Goal: Information Seeking & Learning: Learn about a topic

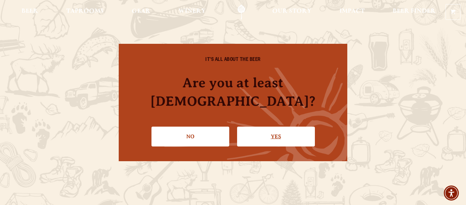
click at [266, 133] on link "Yes" at bounding box center [276, 136] width 78 height 20
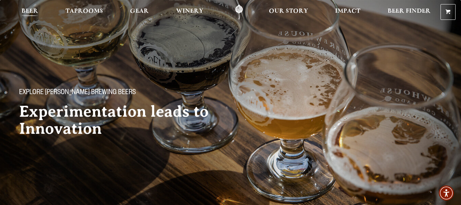
click at [29, 12] on span "Beer" at bounding box center [30, 11] width 17 height 5
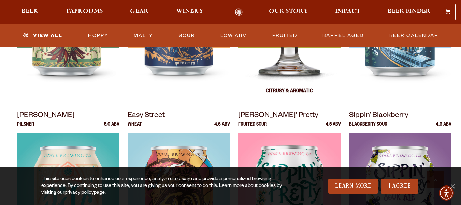
scroll to position [444, 0]
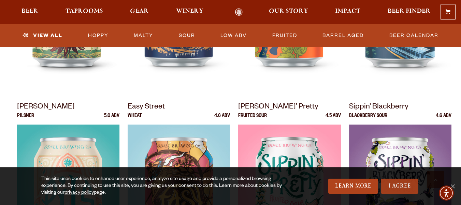
click at [407, 188] on link "I Agree" at bounding box center [400, 185] width 38 height 15
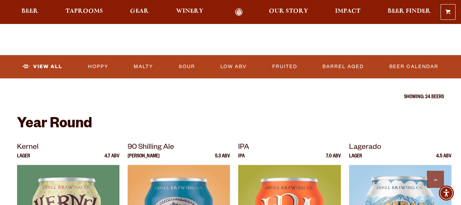
scroll to position [205, 0]
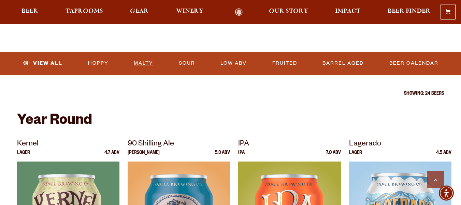
click at [135, 62] on link "Malty" at bounding box center [143, 63] width 25 height 16
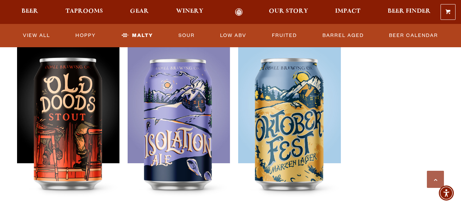
scroll to position [512, 0]
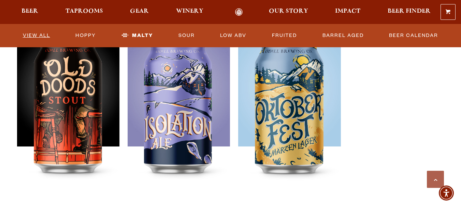
click at [41, 34] on link "View All" at bounding box center [36, 36] width 33 height 16
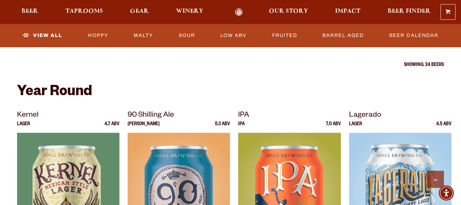
scroll to position [205, 0]
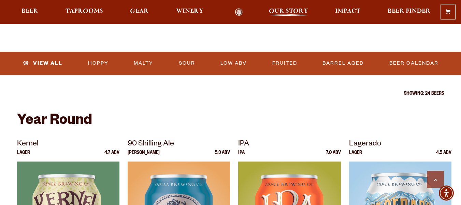
click at [284, 9] on span "Our Story" at bounding box center [288, 11] width 39 height 5
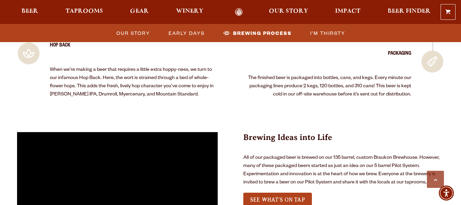
scroll to position [1502, 0]
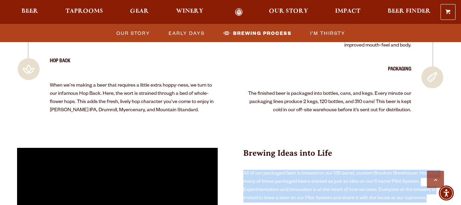
drag, startPoint x: 432, startPoint y: 150, endPoint x: 236, endPoint y: 125, distance: 197.9
copy p "All of our packaged beer is brewed on our 135 barrel, custom Braukon Brewhouse.…"
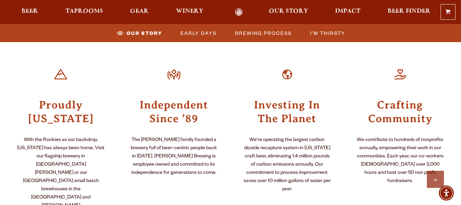
scroll to position [205, 0]
